Goal: Transaction & Acquisition: Purchase product/service

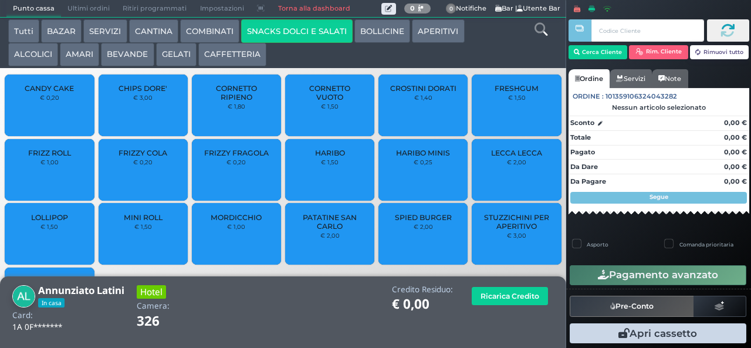
click at [510, 101] on small "€ 1,50" at bounding box center [517, 97] width 18 height 7
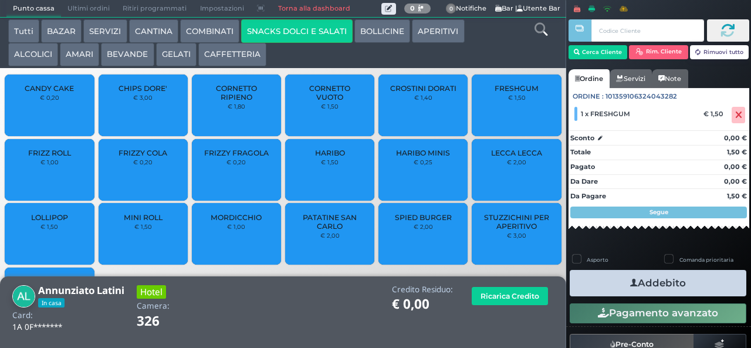
click at [686, 290] on button "Addebito" at bounding box center [658, 283] width 177 height 26
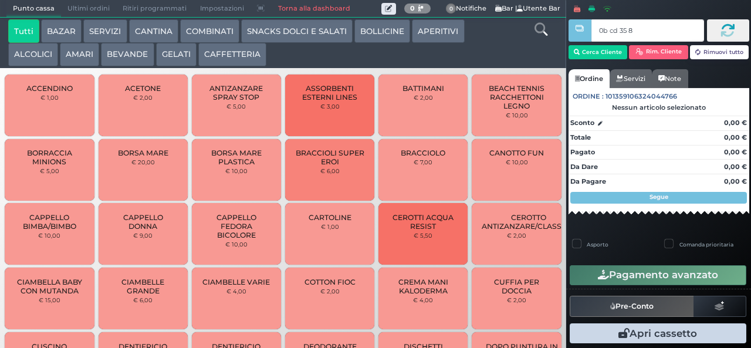
type input "0b cd 35 8b"
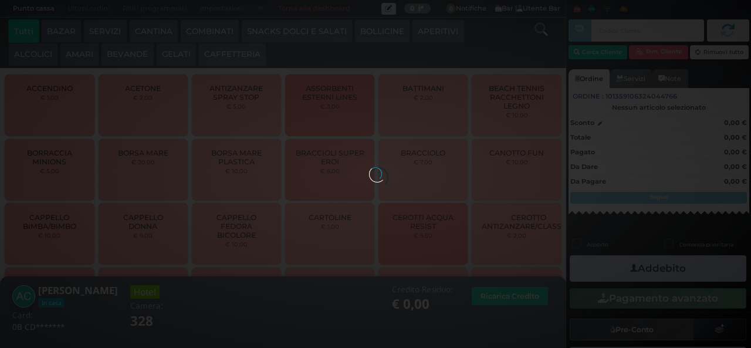
click at [303, 22] on button "SNACKS DOLCI E SALATI" at bounding box center [296, 30] width 111 height 23
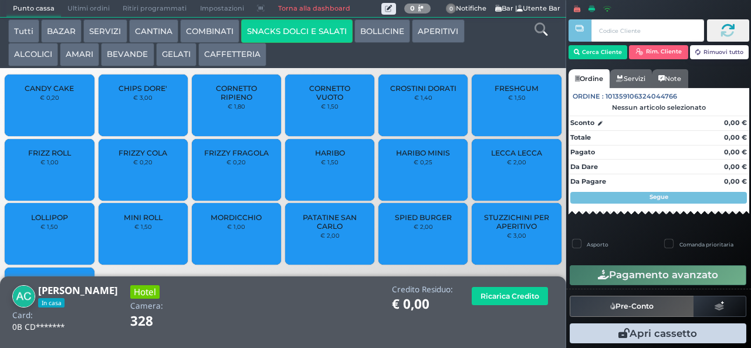
click at [135, 57] on button "BEVANDE" at bounding box center [127, 54] width 53 height 23
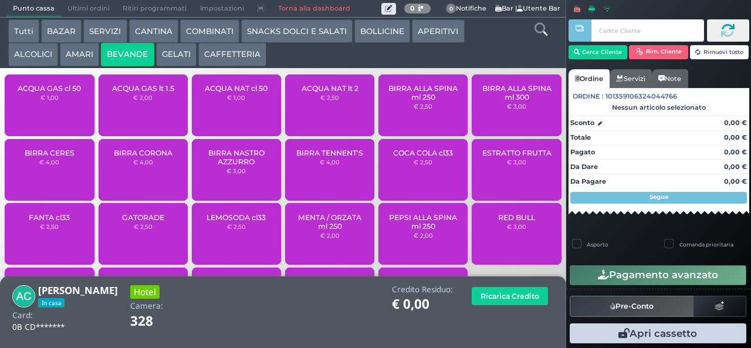
click at [246, 93] on span "ACQUA NAT cl 50" at bounding box center [236, 88] width 63 height 9
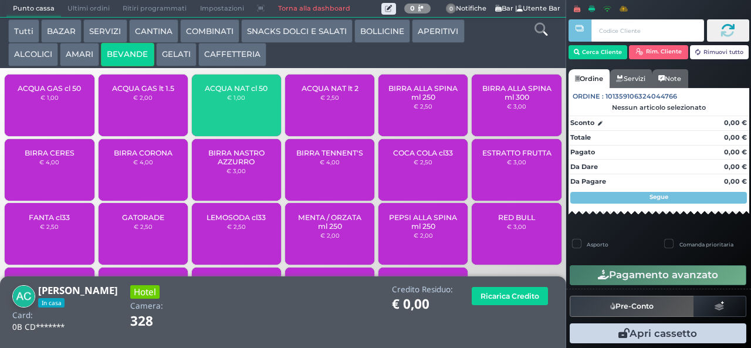
click at [242, 93] on span "ACQUA NAT cl 50" at bounding box center [236, 88] width 63 height 9
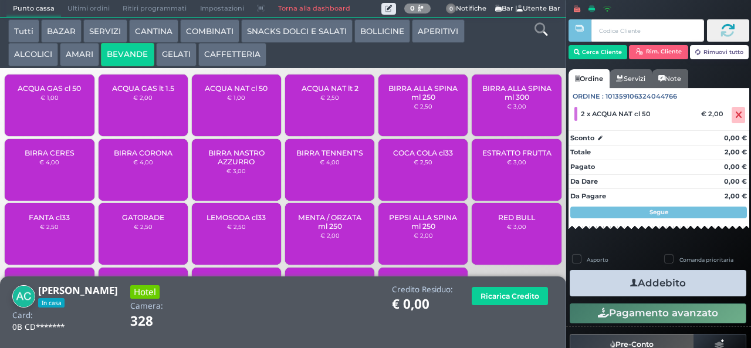
click at [666, 282] on button "Addebito" at bounding box center [658, 283] width 177 height 26
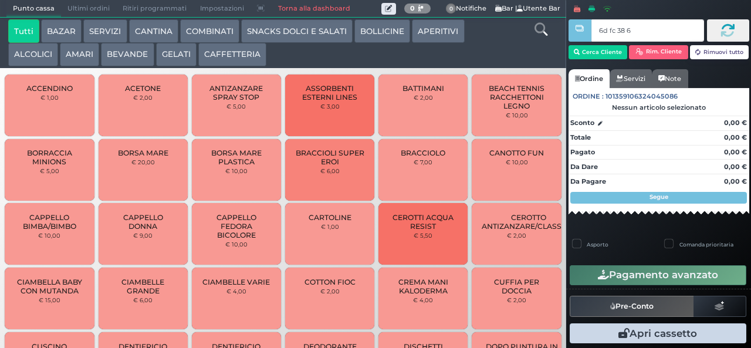
type input "6d fc 38 67"
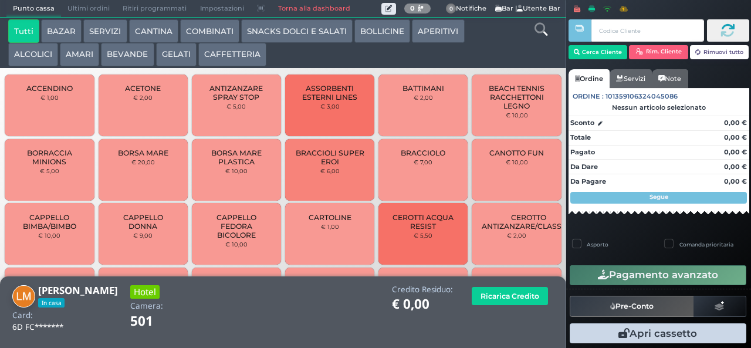
click at [242, 56] on button "CAFFETTERIA" at bounding box center [232, 54] width 68 height 23
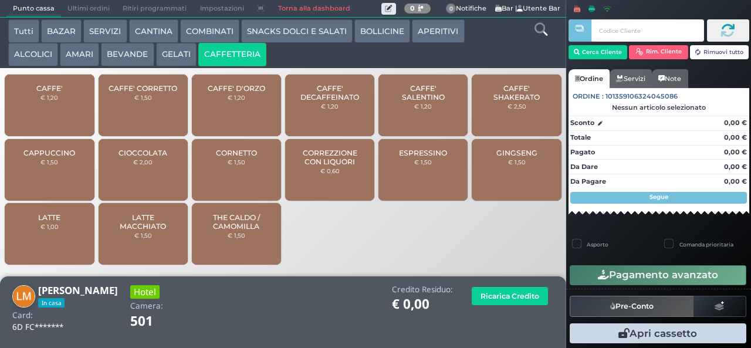
click at [414, 101] on span "CAFFE' SALENTINO" at bounding box center [423, 93] width 70 height 18
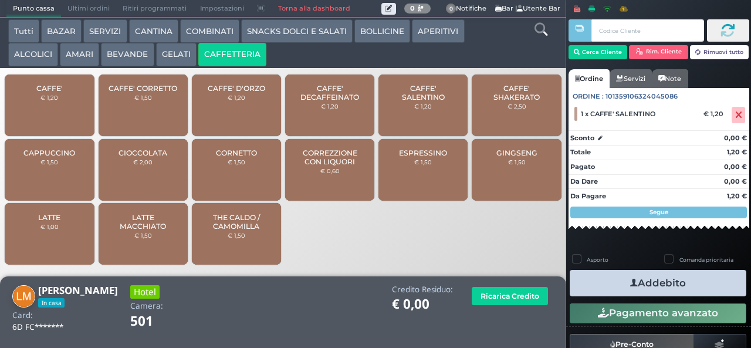
click at [439, 93] on span "CAFFE' SALENTINO" at bounding box center [423, 93] width 70 height 18
click at [654, 289] on button "Addebito" at bounding box center [658, 283] width 177 height 26
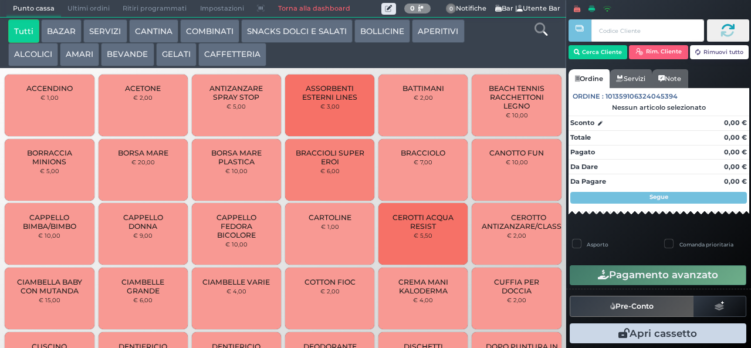
click at [25, 66] on button "ALCOLICI" at bounding box center [33, 54] width 50 height 23
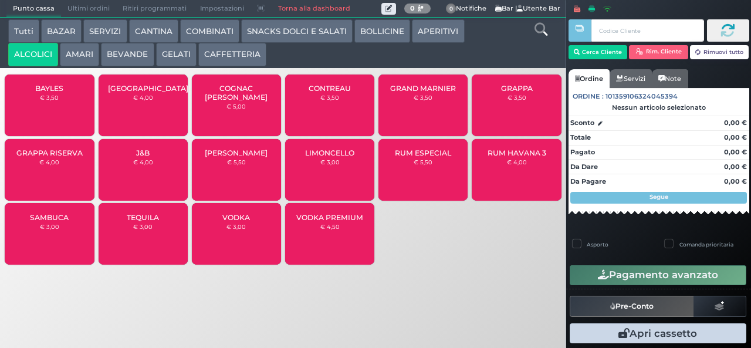
click at [40, 62] on button "ALCOLICI" at bounding box center [33, 54] width 50 height 23
click at [8, 43] on button "ALCOLICI" at bounding box center [33, 54] width 50 height 23
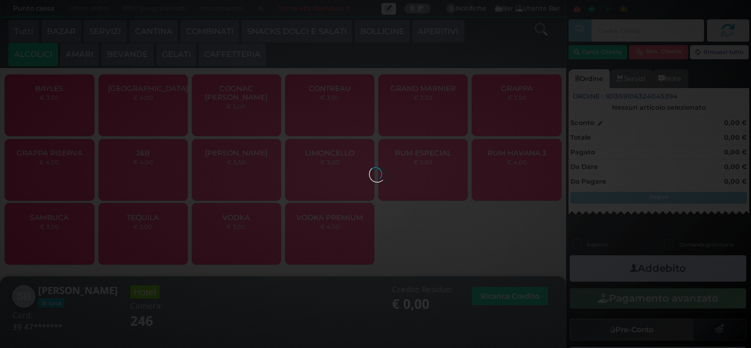
click at [217, 32] on button "COMBINATI" at bounding box center [209, 30] width 59 height 23
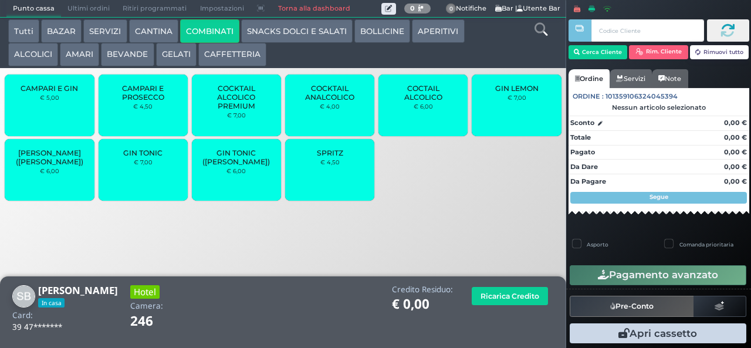
click at [154, 175] on div "GIN TONIC € 7,00" at bounding box center [143, 170] width 89 height 62
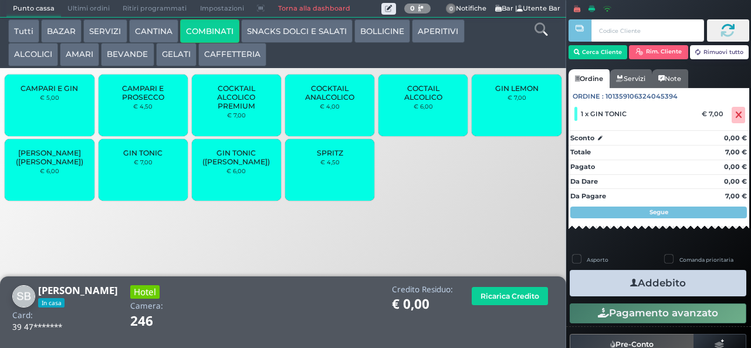
click at [691, 290] on button "Addebito" at bounding box center [658, 283] width 177 height 26
